Goal: Communication & Community: Answer question/provide support

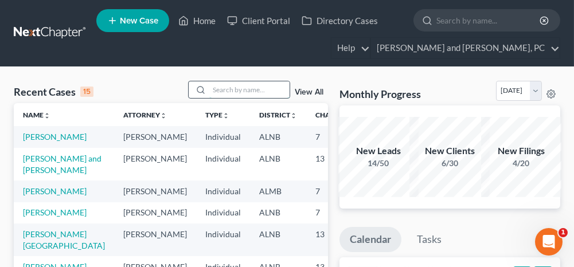
click at [244, 86] on input "search" at bounding box center [249, 89] width 80 height 17
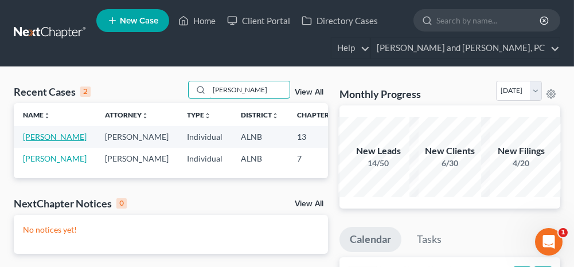
type input "[PERSON_NAME]"
click at [33, 135] on link "[PERSON_NAME]" at bounding box center [55, 137] width 64 height 10
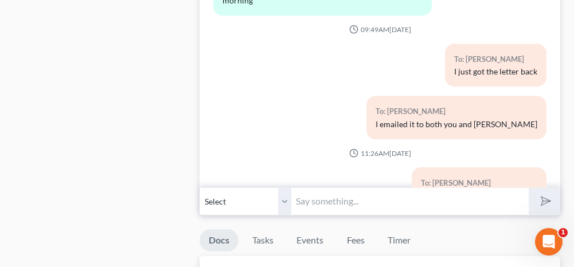
scroll to position [917, 0]
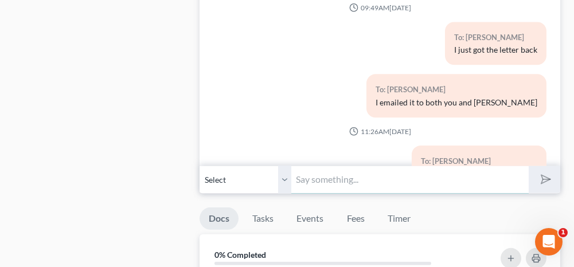
click at [364, 181] on input "text" at bounding box center [409, 180] width 237 height 28
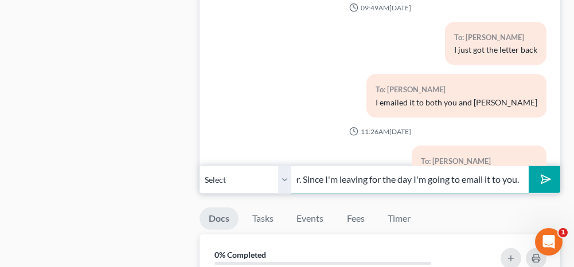
scroll to position [0, 166]
type input "I just got the direction for deduction letter. Since I'm leaving for the day I'…"
click at [540, 172] on icon "submit" at bounding box center [543, 179] width 16 height 16
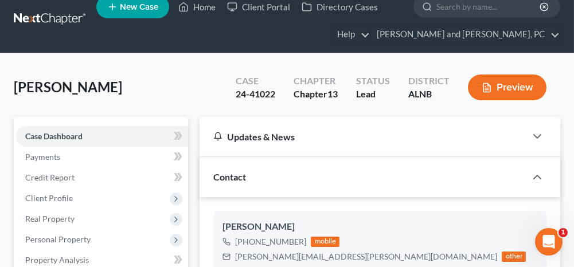
scroll to position [0, 0]
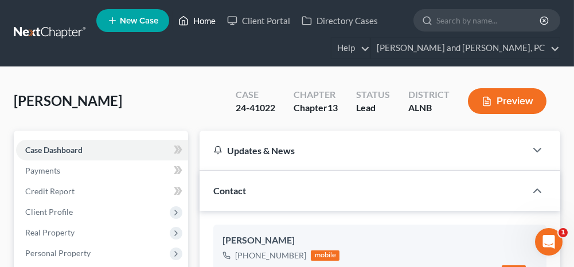
drag, startPoint x: 209, startPoint y: 22, endPoint x: 195, endPoint y: 53, distance: 33.6
click at [209, 22] on link "Home" at bounding box center [197, 20] width 49 height 21
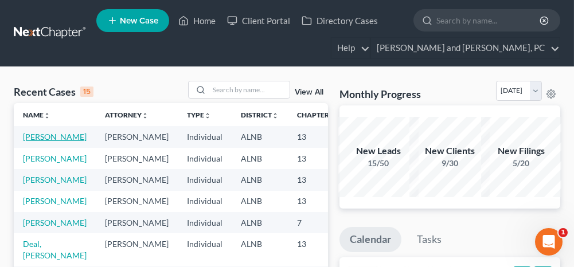
click at [33, 137] on link "[PERSON_NAME]" at bounding box center [55, 137] width 64 height 10
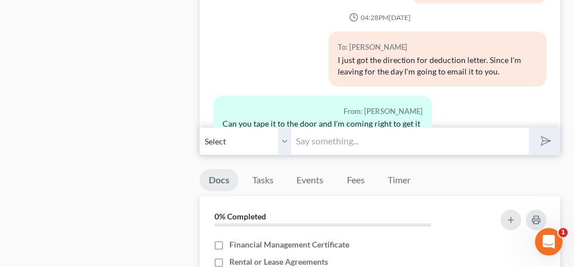
scroll to position [974, 0]
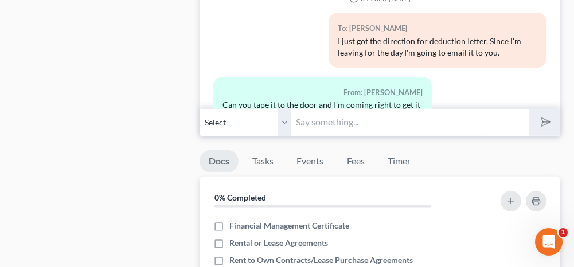
click at [334, 108] on input "text" at bounding box center [409, 122] width 237 height 28
type input "Yes, I can"
click at [551, 118] on button "submit" at bounding box center [544, 122] width 32 height 27
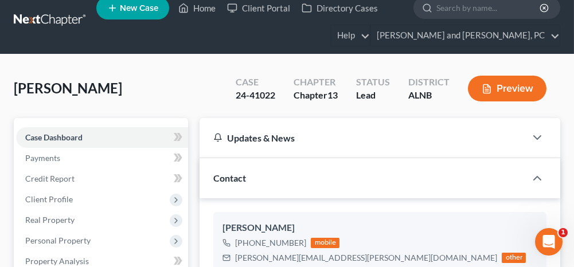
scroll to position [0, 0]
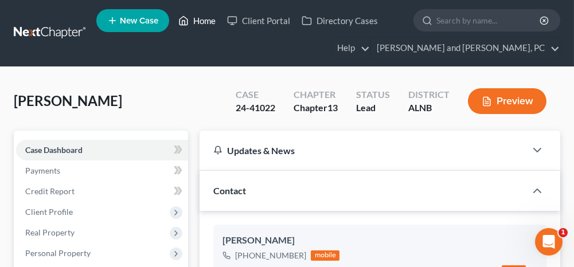
drag, startPoint x: 201, startPoint y: 23, endPoint x: 205, endPoint y: 88, distance: 64.9
click at [201, 23] on link "Home" at bounding box center [197, 20] width 49 height 21
